Goal: Find specific page/section

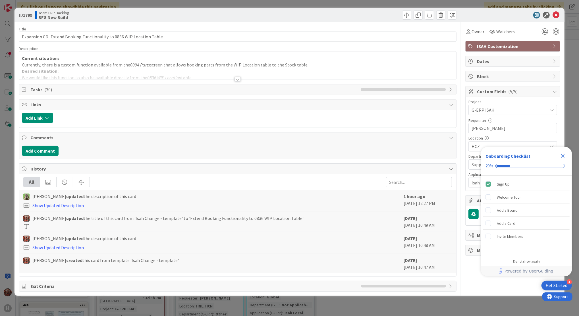
type input "Extend Booking Functionality to 0836 WIP Location Table"
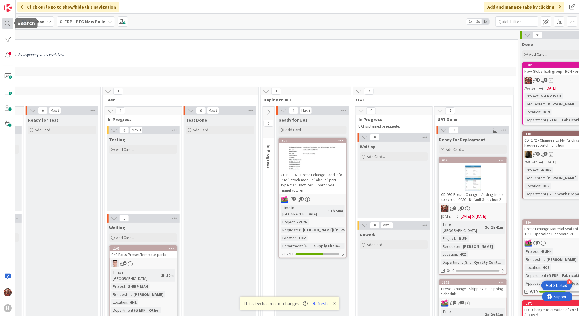
click at [9, 22] on div at bounding box center [7, 23] width 11 height 11
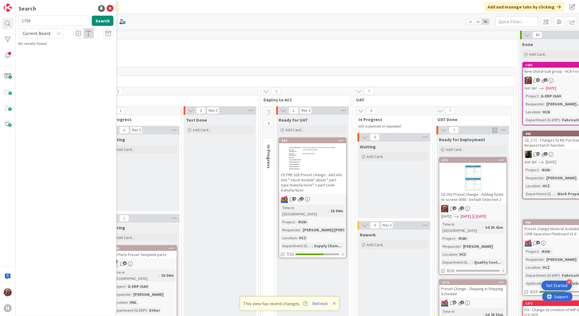
type input "1799"
click at [43, 32] on span "Current Board" at bounding box center [37, 33] width 28 height 6
click at [44, 59] on span "All Boards" at bounding box center [51, 57] width 59 height 9
click at [109, 19] on button "Search" at bounding box center [103, 21] width 22 height 10
click at [55, 51] on span "Extend Booking Functionality to 0836 WIP Location Table" at bounding box center [67, 52] width 83 height 11
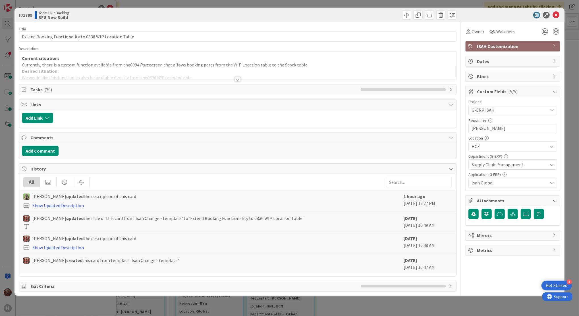
click at [237, 79] on div at bounding box center [238, 79] width 6 height 5
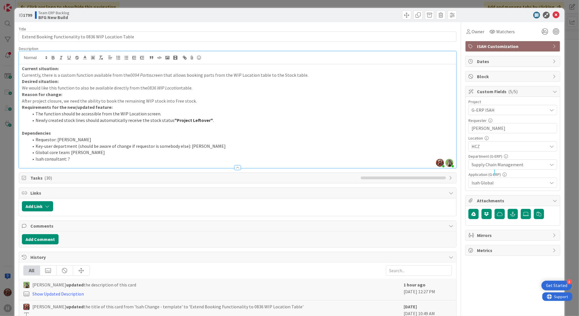
click at [210, 118] on li "Newly created stock lines should automatically receive the stock status "Projec…" at bounding box center [241, 120] width 425 height 7
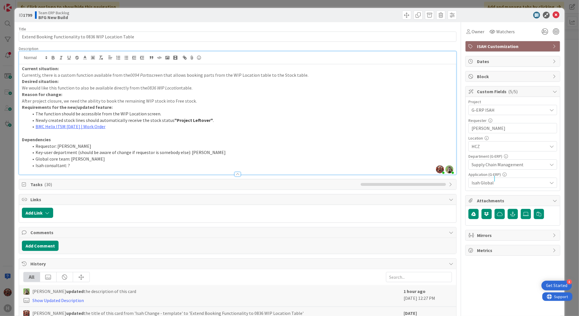
click at [36, 126] on span at bounding box center [36, 126] width 0 height 7
drag, startPoint x: 94, startPoint y: 127, endPoint x: 20, endPoint y: 127, distance: 73.4
click at [20, 127] on div "Current situation: Currently, there is a custom function available from the 009…" at bounding box center [237, 119] width 437 height 110
click at [214, 119] on li "Newly created stock lines should automatically receive the stock status "Projec…" at bounding box center [241, 120] width 425 height 7
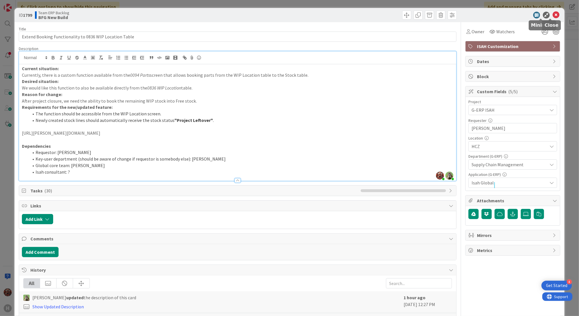
click at [553, 13] on icon at bounding box center [556, 15] width 7 height 7
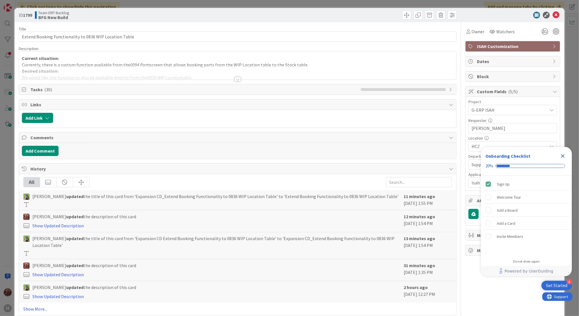
click at [235, 77] on div at bounding box center [238, 79] width 6 height 5
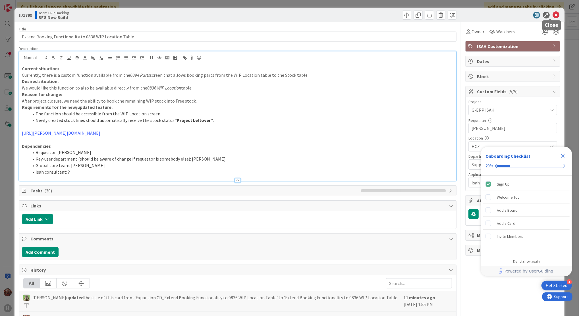
click at [553, 14] on icon at bounding box center [556, 15] width 7 height 7
